Goal: Task Accomplishment & Management: Complete application form

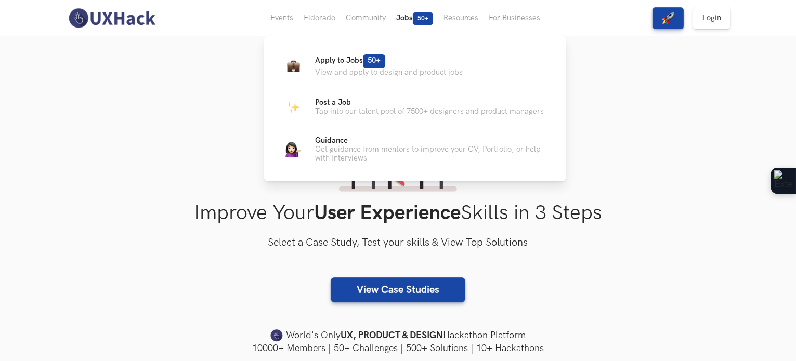
click at [400, 21] on button "Jobs 50+" at bounding box center [414, 18] width 47 height 36
click at [336, 60] on span "Apply to Jobs 50+" at bounding box center [350, 60] width 70 height 9
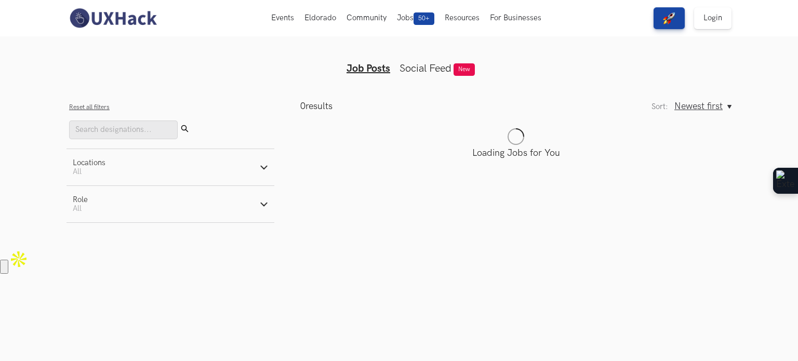
click at [270, 162] on button "Locations Active filters: All" at bounding box center [171, 167] width 208 height 36
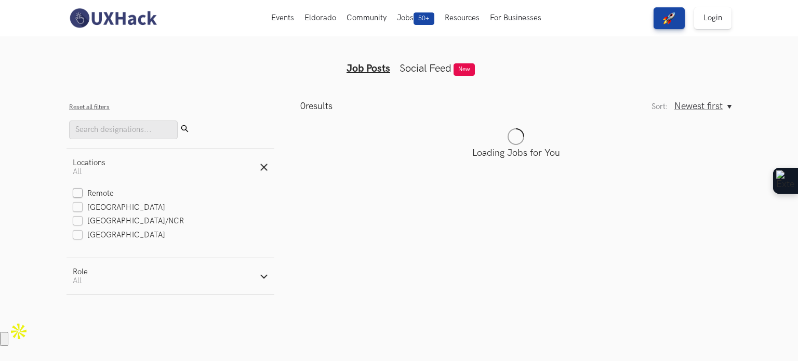
click at [81, 191] on label "Remote" at bounding box center [93, 194] width 41 height 11
click at [81, 191] on input "Remote" at bounding box center [78, 194] width 10 height 10
checkbox input "true"
